Goal: Task Accomplishment & Management: Use online tool/utility

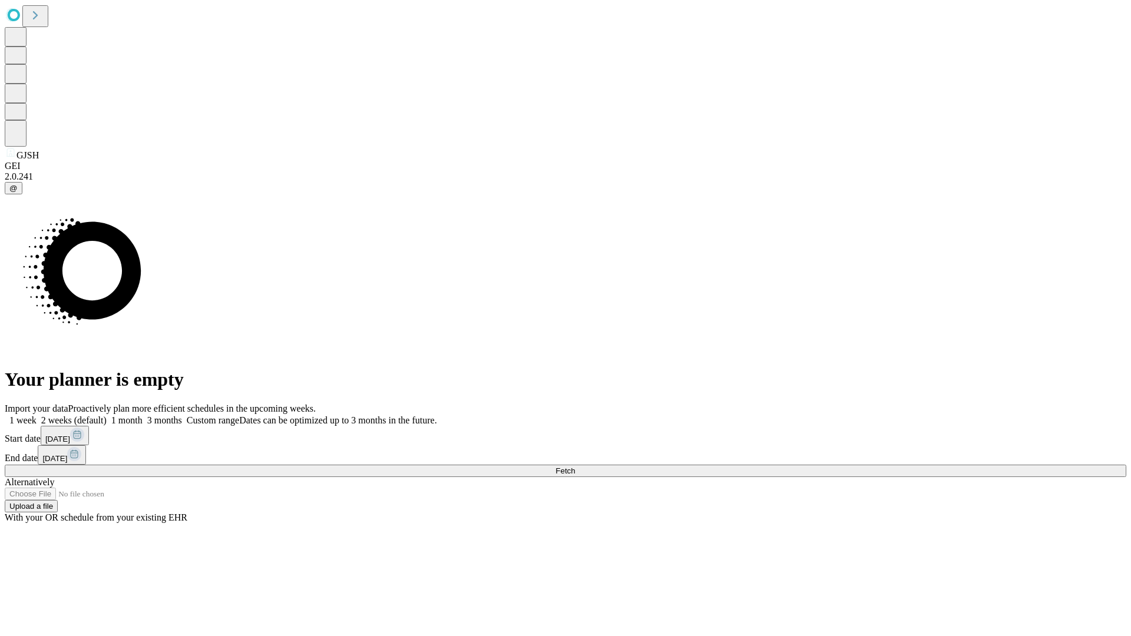
click at [575, 466] on span "Fetch" at bounding box center [564, 470] width 19 height 9
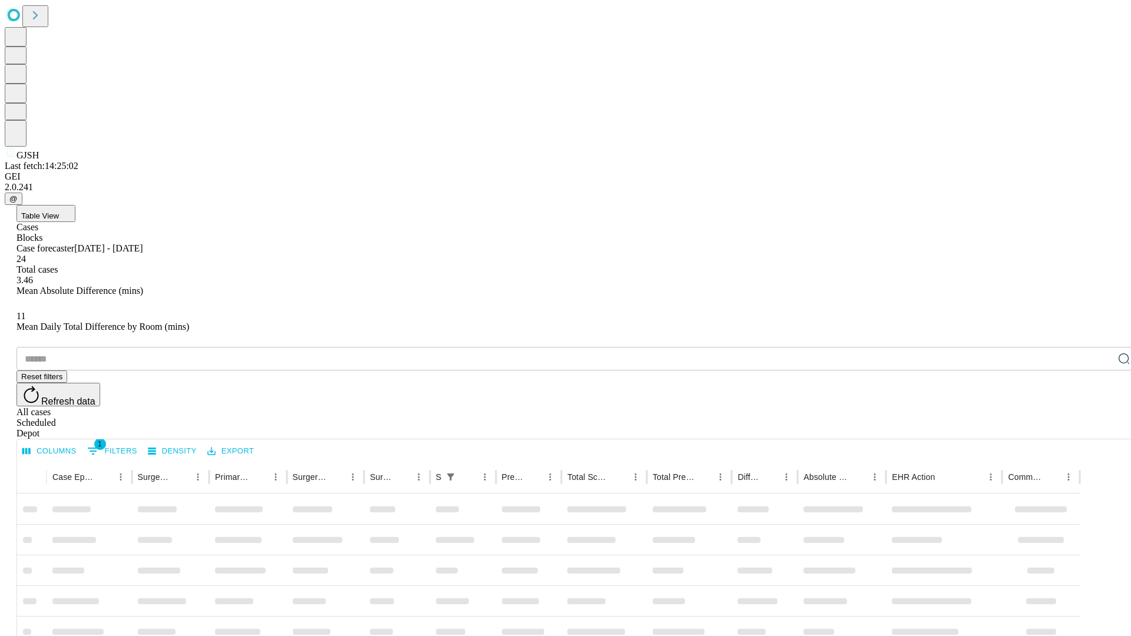
click at [59, 211] on span "Table View" at bounding box center [40, 215] width 38 height 9
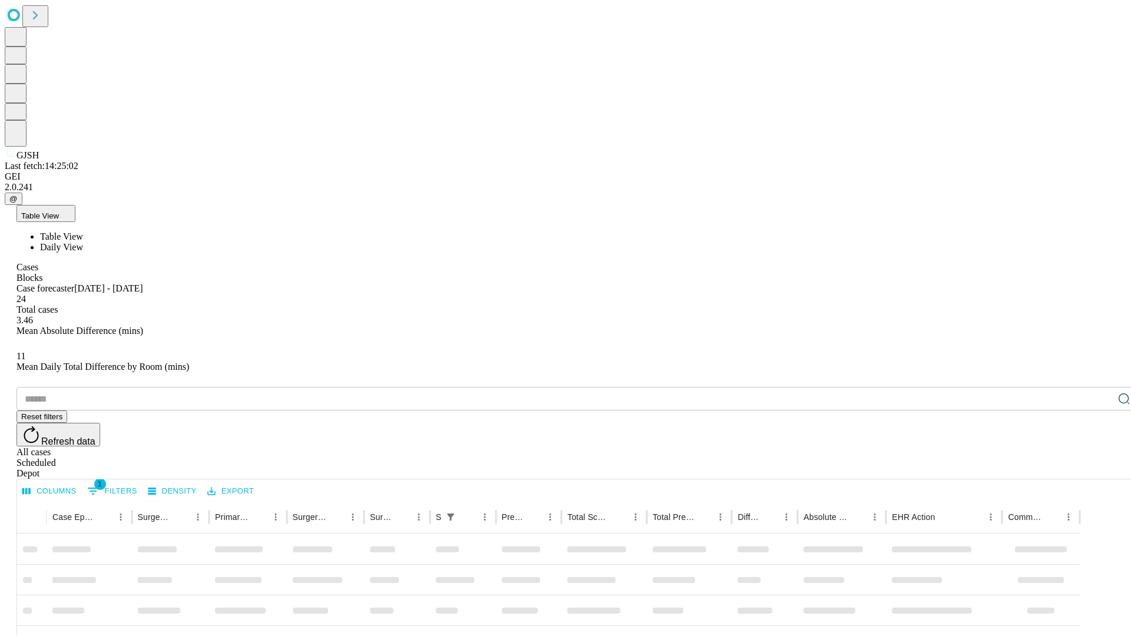
click at [83, 242] on span "Daily View" at bounding box center [61, 247] width 43 height 10
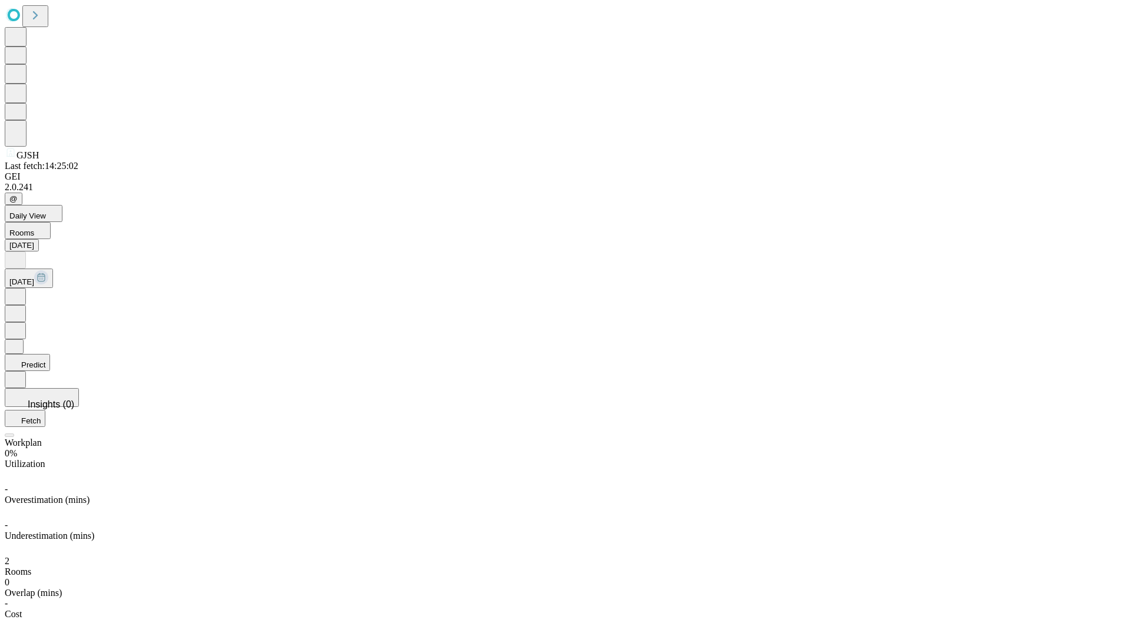
click at [50, 354] on button "Predict" at bounding box center [27, 362] width 45 height 17
